Goal: Transaction & Acquisition: Purchase product/service

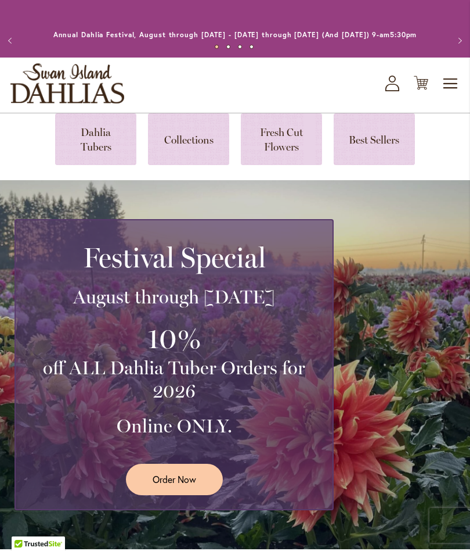
click at [200, 490] on link "Order Now" at bounding box center [174, 478] width 97 height 31
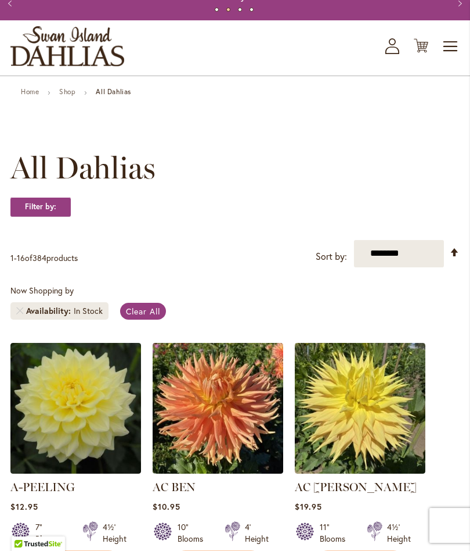
scroll to position [37, 0]
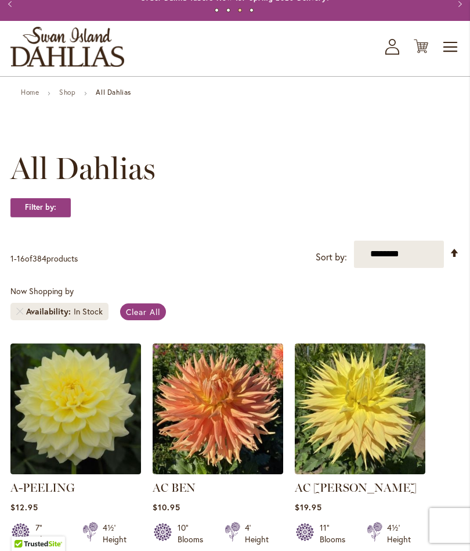
click at [452, 260] on link "Set Descending Direction" at bounding box center [455, 252] width 10 height 13
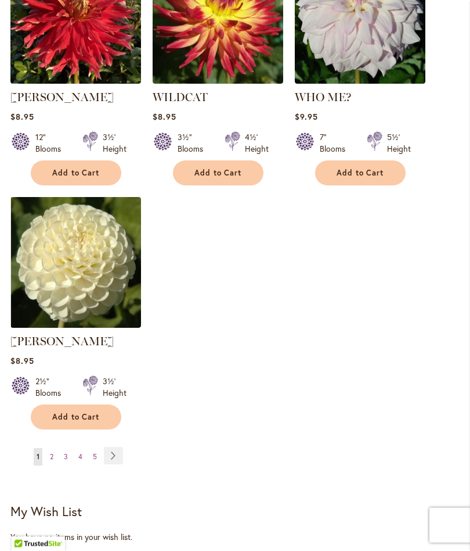
scroll to position [1403, 0]
click at [111, 464] on link "Page Next" at bounding box center [113, 455] width 19 height 17
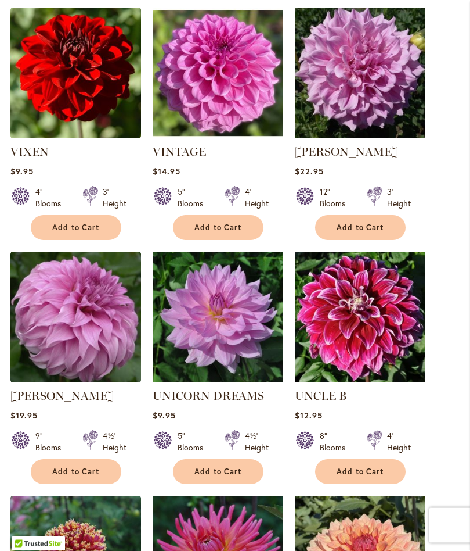
scroll to position [883, 0]
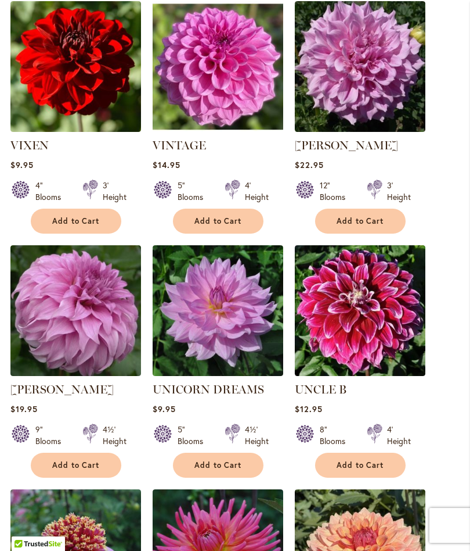
click at [468, 311] on main "Home Shop All Dahlias New Best Sellers Staff Favorites Collections Best Cut Flo…" at bounding box center [235, 285] width 470 height 2086
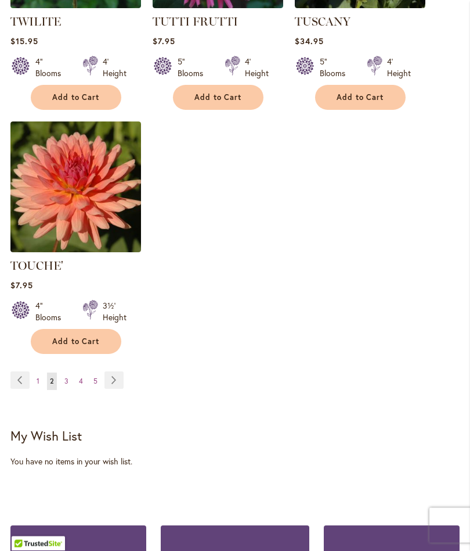
scroll to position [1494, 0]
click at [109, 379] on link "Page Next" at bounding box center [114, 379] width 19 height 17
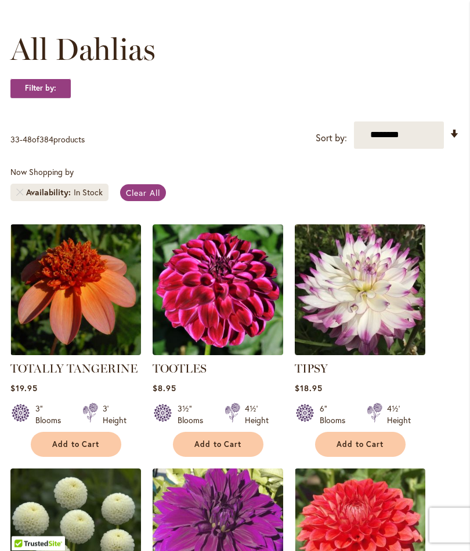
scroll to position [135, 0]
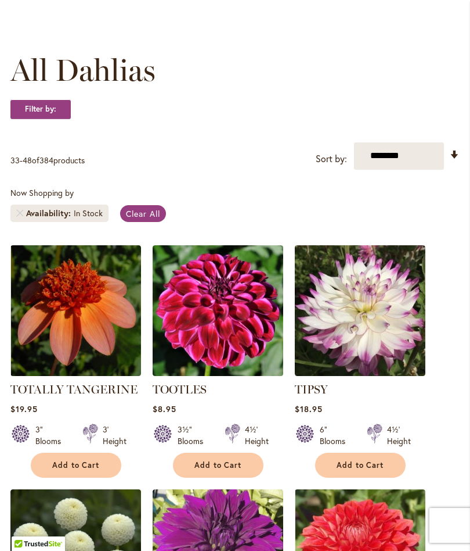
click at [443, 154] on select "**********" at bounding box center [399, 155] width 90 height 27
select select "*****"
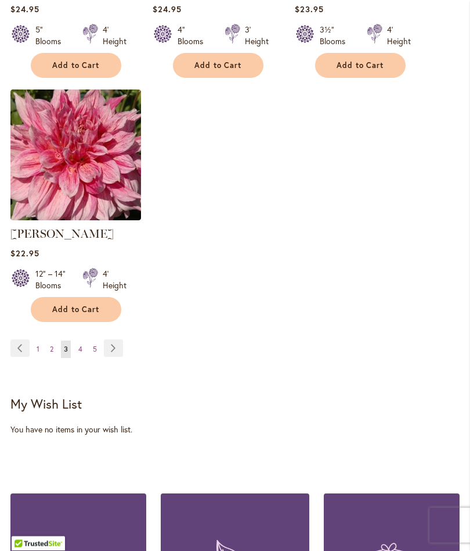
scroll to position [1543, 0]
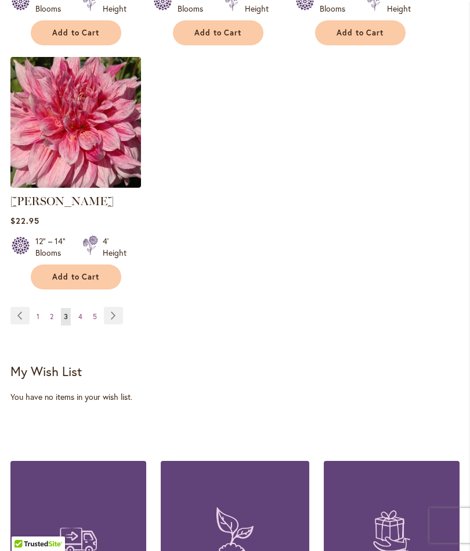
click at [42, 325] on link "Page 1" at bounding box center [38, 316] width 9 height 17
click at [35, 308] on link "Page 1" at bounding box center [38, 316] width 9 height 17
click at [41, 308] on link "Page 1" at bounding box center [38, 316] width 9 height 17
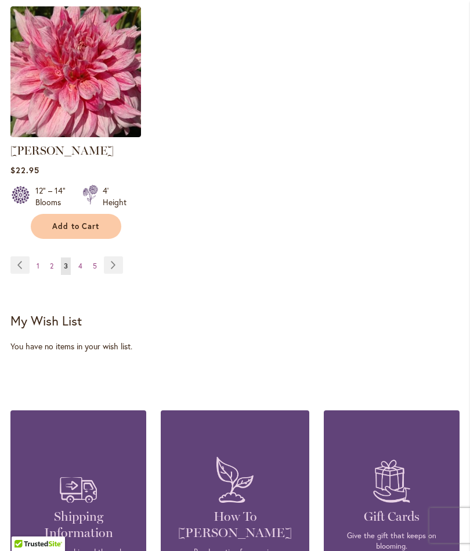
click at [17, 274] on link "Page Previous" at bounding box center [19, 264] width 19 height 17
click at [20, 274] on link "Page Previous" at bounding box center [19, 264] width 19 height 17
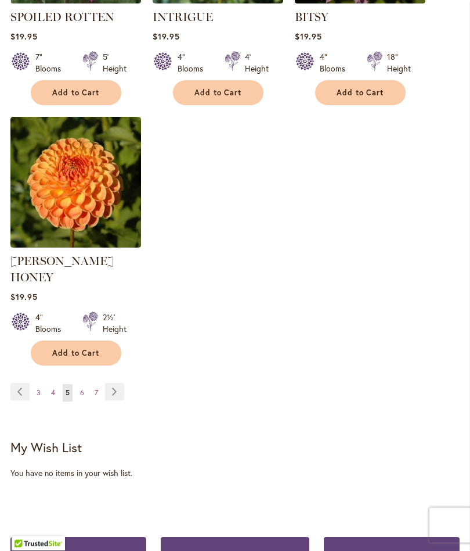
scroll to position [1483, 0]
click at [96, 388] on span "7" at bounding box center [96, 392] width 3 height 9
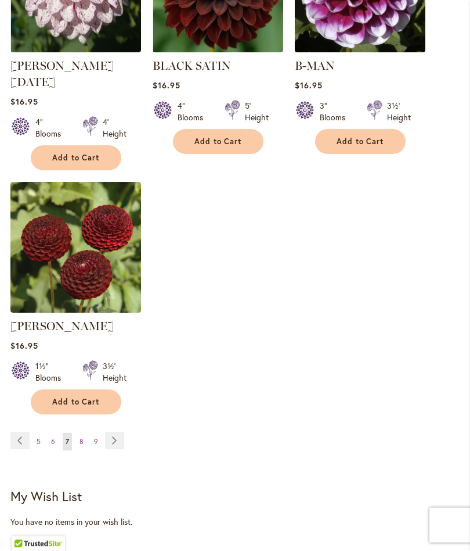
scroll to position [1530, 0]
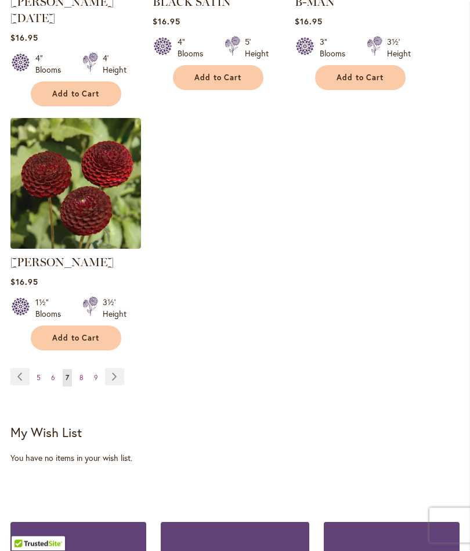
click at [116, 368] on link "Page Next" at bounding box center [114, 376] width 19 height 17
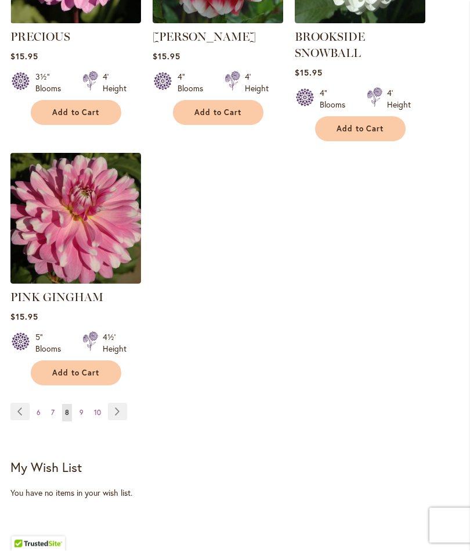
scroll to position [1463, 0]
click at [101, 420] on link "Page 10" at bounding box center [97, 412] width 13 height 17
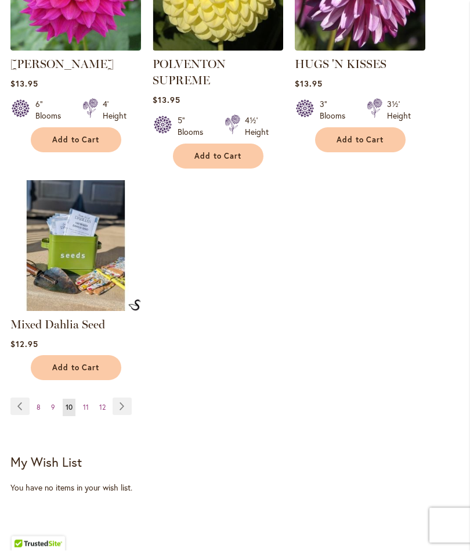
scroll to position [1452, 0]
click at [106, 416] on link "Page 12" at bounding box center [102, 406] width 12 height 17
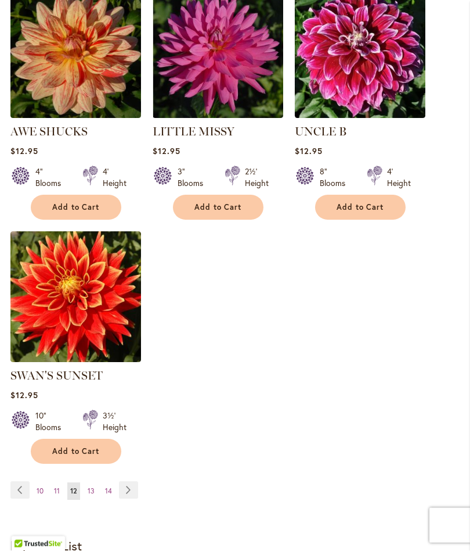
scroll to position [1385, 0]
click at [113, 499] on link "Page 14" at bounding box center [108, 490] width 13 height 17
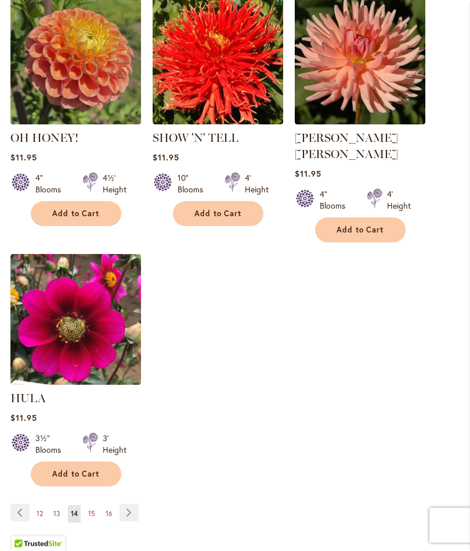
scroll to position [1397, 0]
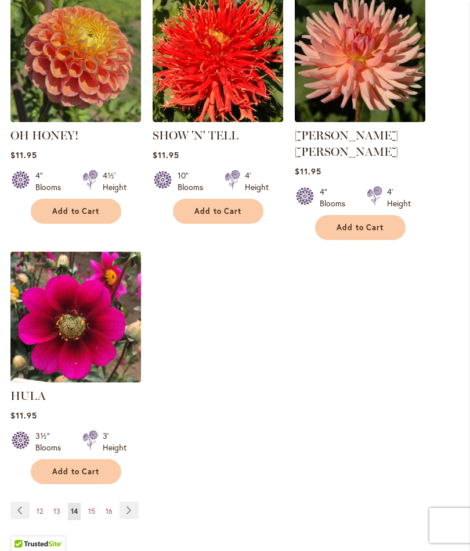
click at [109, 506] on span "16" at bounding box center [109, 510] width 7 height 9
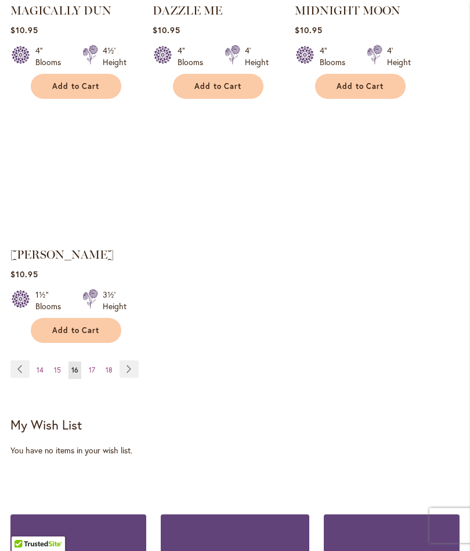
scroll to position [1504, 0]
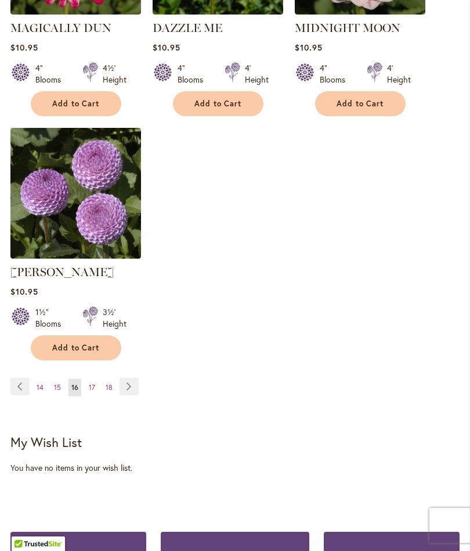
click at [116, 378] on li "Page Next" at bounding box center [127, 386] width 24 height 17
click at [113, 379] on link "Page 18" at bounding box center [109, 387] width 13 height 17
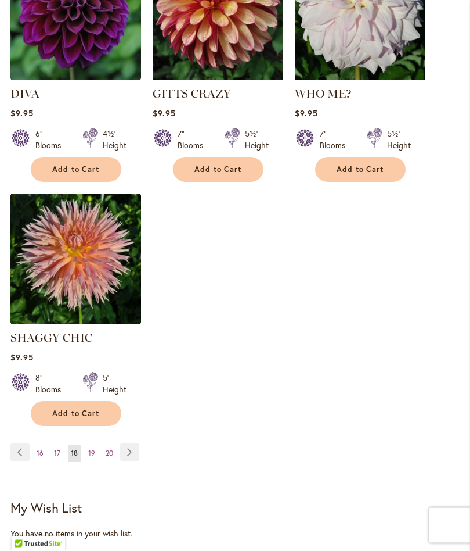
scroll to position [1439, 0]
click at [114, 444] on link "Page 20" at bounding box center [109, 452] width 13 height 17
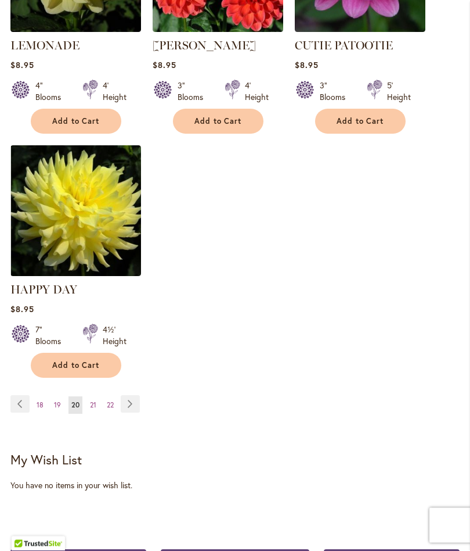
scroll to position [1487, 0]
click at [109, 400] on span "22" at bounding box center [110, 404] width 7 height 9
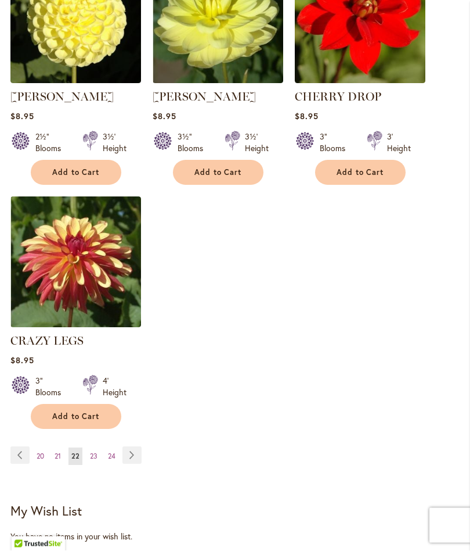
scroll to position [1436, 0]
click at [105, 447] on link "Page 24" at bounding box center [111, 455] width 13 height 17
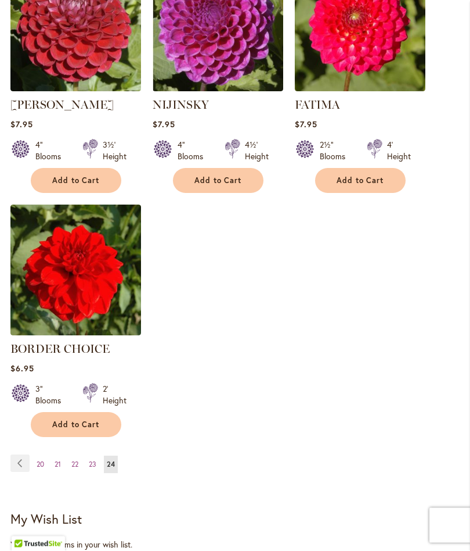
scroll to position [1395, 0]
click at [87, 294] on img at bounding box center [75, 269] width 131 height 131
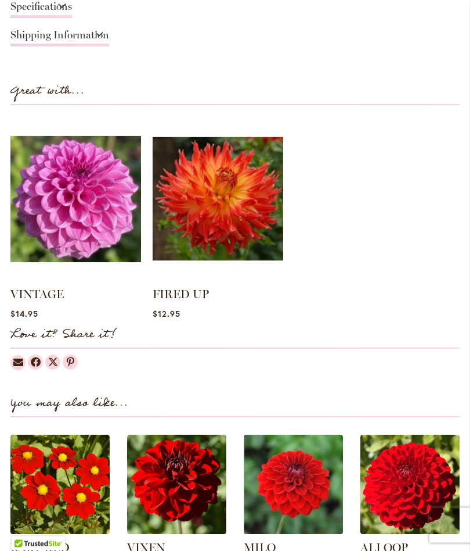
scroll to position [966, 0]
click at [60, 226] on img at bounding box center [75, 198] width 131 height 163
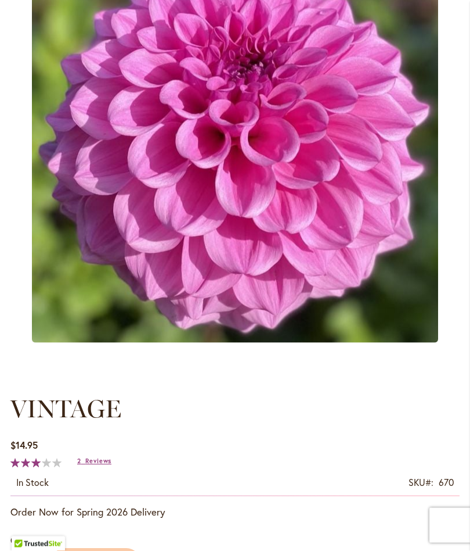
scroll to position [240, 0]
